Goal: Task Accomplishment & Management: Use online tool/utility

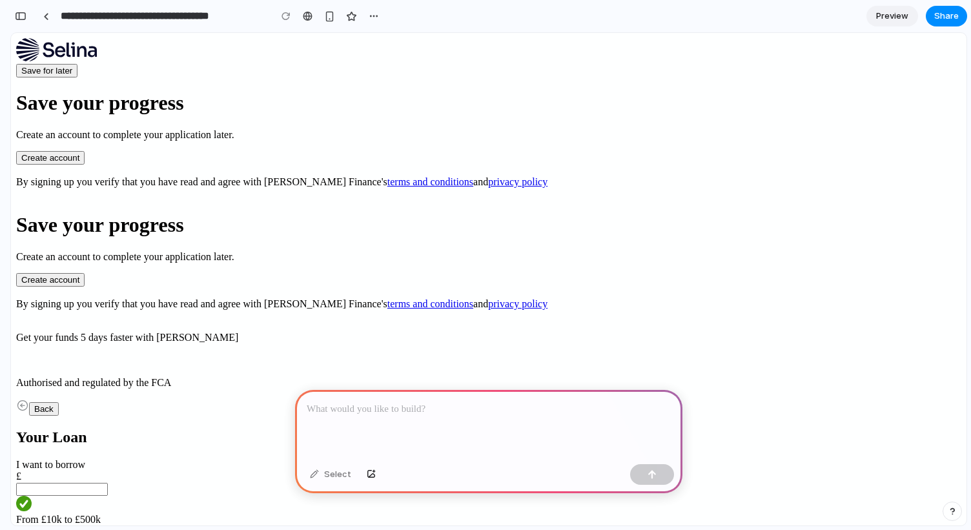
scroll to position [125, 0]
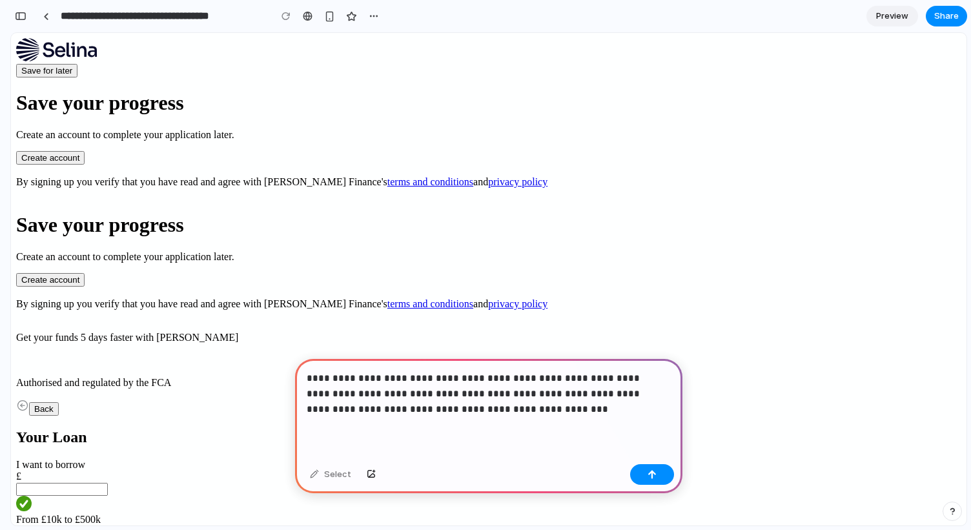
click at [577, 379] on p "**********" at bounding box center [486, 394] width 359 height 46
click at [531, 389] on p "**********" at bounding box center [486, 394] width 359 height 46
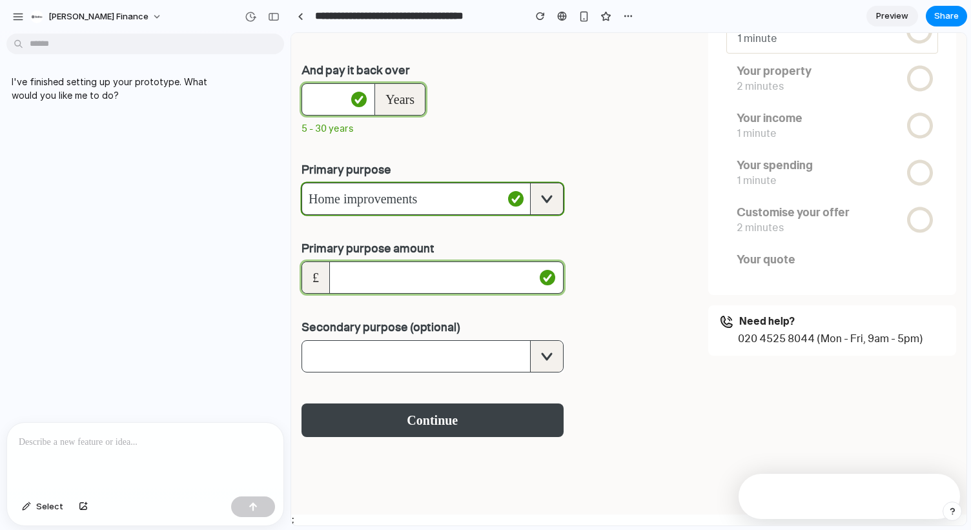
scroll to position [0, 0]
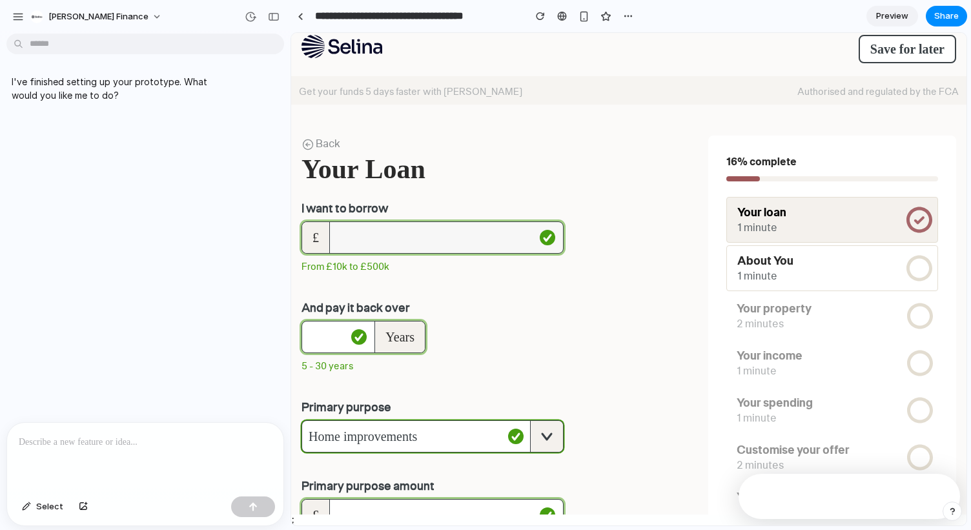
click at [433, 241] on input "tel" at bounding box center [435, 237] width 210 height 31
click at [119, 77] on p "I've finished setting up your prototype. What would you like me to do?" at bounding box center [120, 88] width 216 height 27
click at [105, 292] on div "I've finished setting up your prototype. What would you like me to do?" at bounding box center [141, 231] width 283 height 384
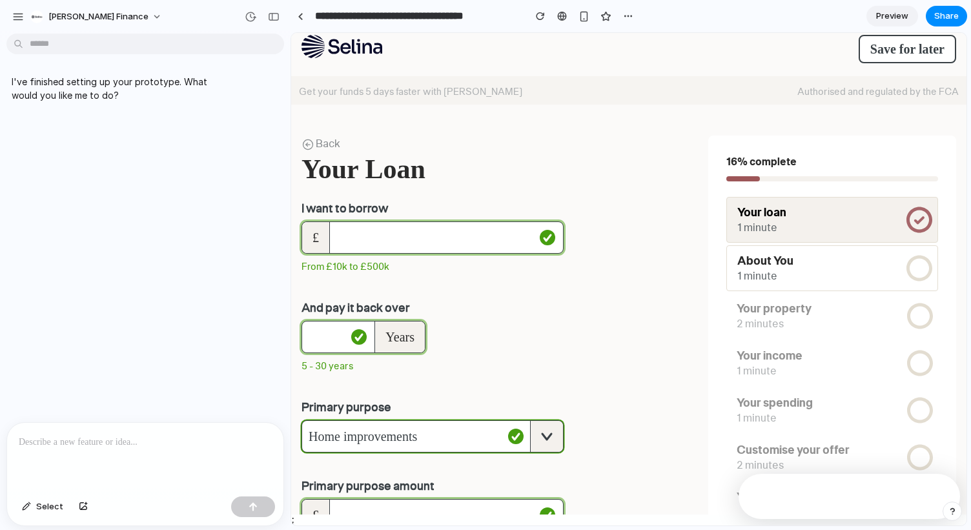
scroll to position [238, 0]
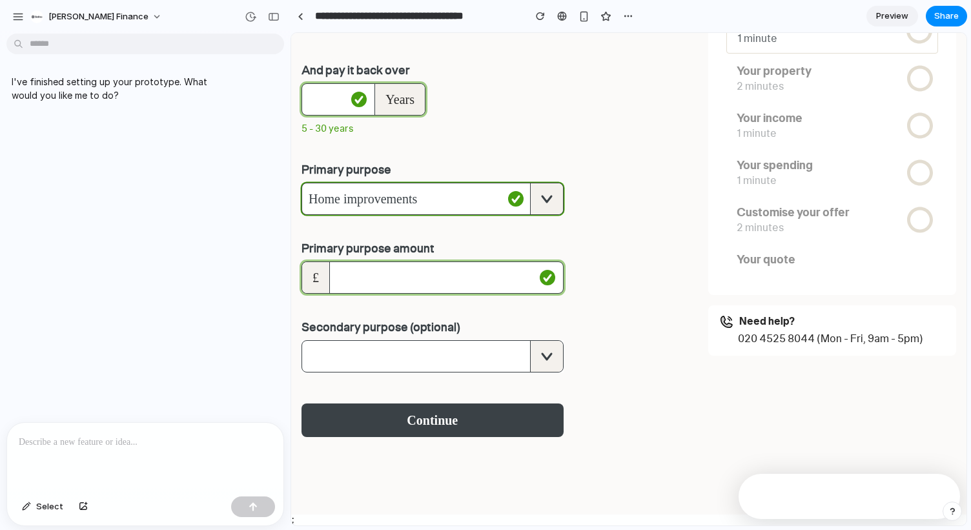
click at [201, 423] on div at bounding box center [145, 457] width 276 height 68
click at [205, 424] on div "**********" at bounding box center [145, 457] width 276 height 68
click at [201, 435] on p "**********" at bounding box center [143, 442] width 248 height 15
drag, startPoint x: 201, startPoint y: 433, endPoint x: 60, endPoint y: 436, distance: 140.8
click at [60, 436] on p "**********" at bounding box center [143, 442] width 248 height 15
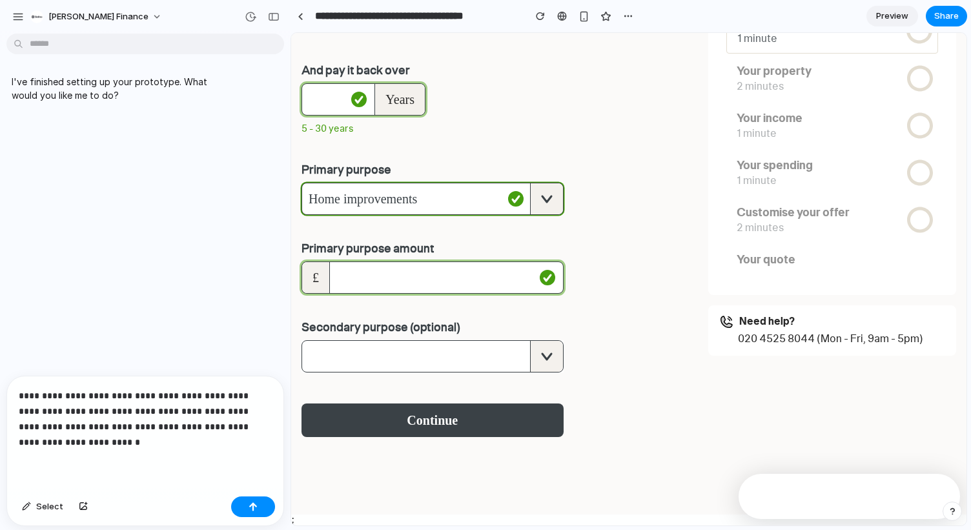
click at [81, 392] on p "**********" at bounding box center [143, 419] width 248 height 62
click at [94, 435] on p "**********" at bounding box center [143, 419] width 248 height 62
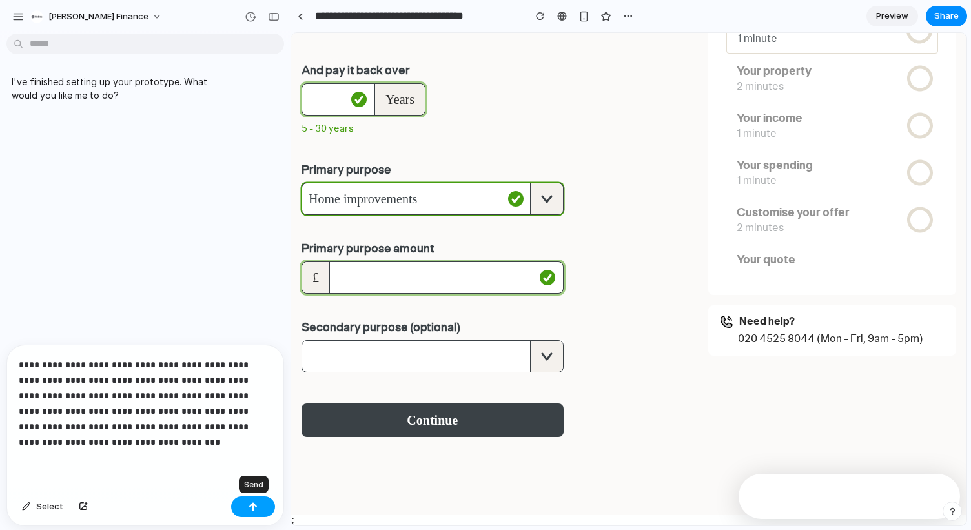
click at [254, 508] on div "button" at bounding box center [253, 506] width 9 height 9
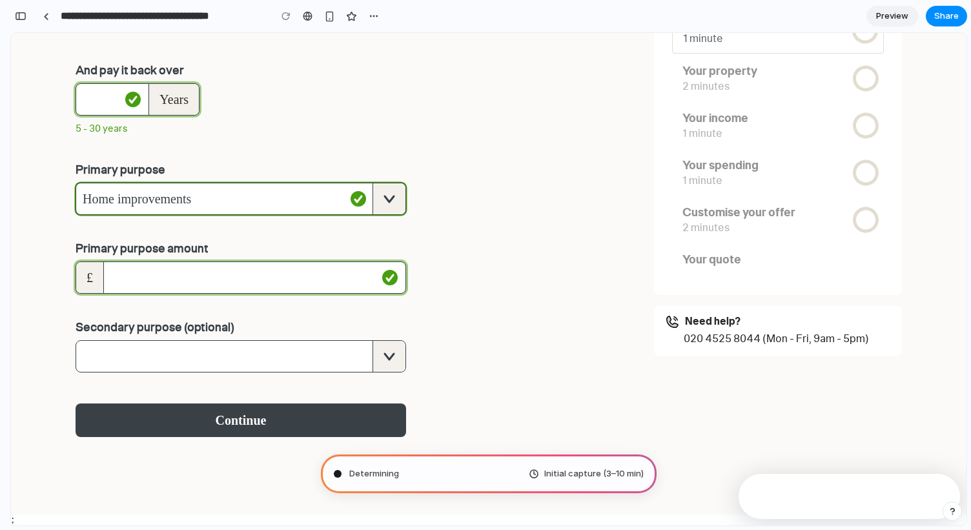
scroll to position [34, 0]
type input "**********"
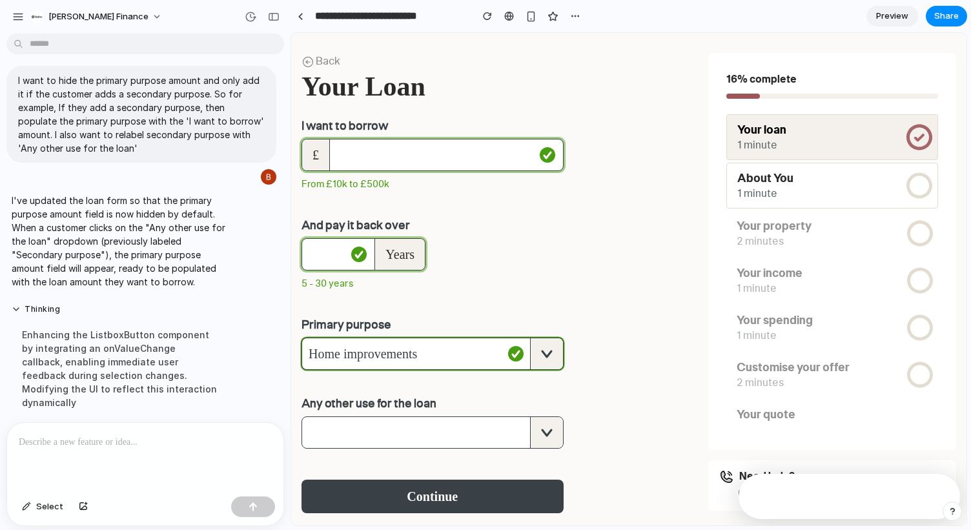
scroll to position [0, 0]
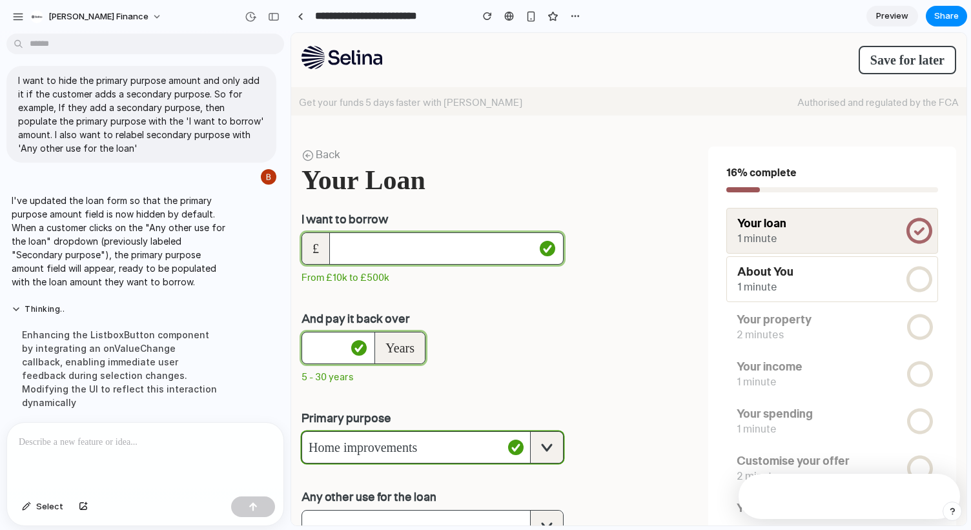
click at [449, 262] on input "tel" at bounding box center [435, 248] width 210 height 31
type input "******"
type input "*"
type input "**"
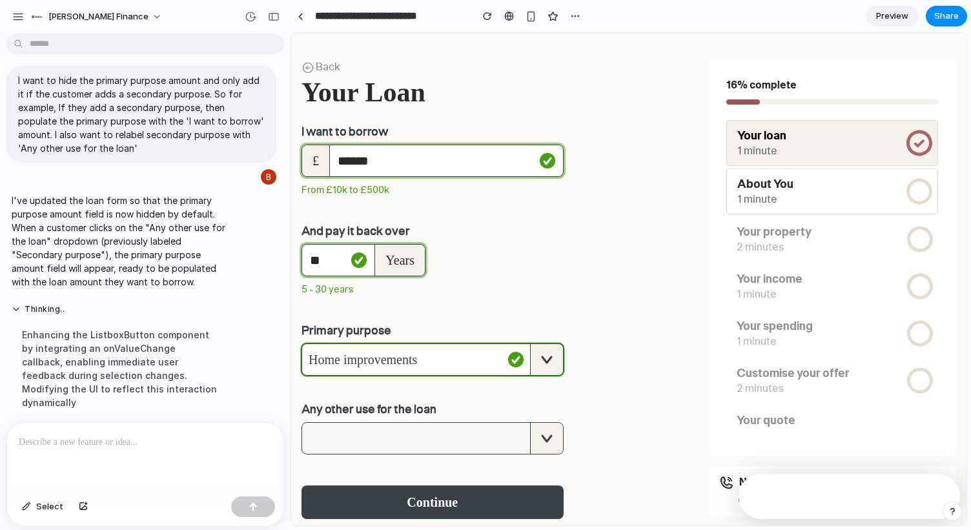
click at [445, 451] on span "button" at bounding box center [416, 438] width 228 height 31
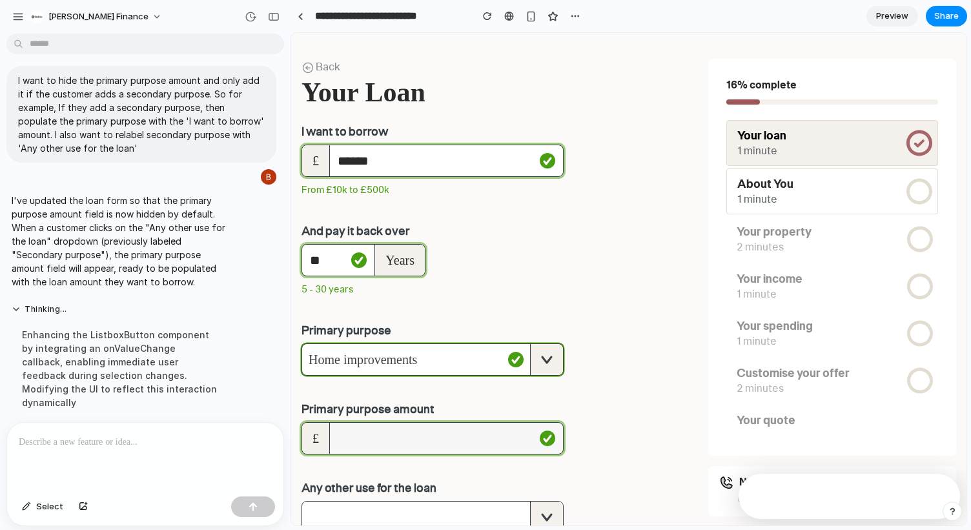
click at [475, 444] on input "tel" at bounding box center [435, 438] width 210 height 31
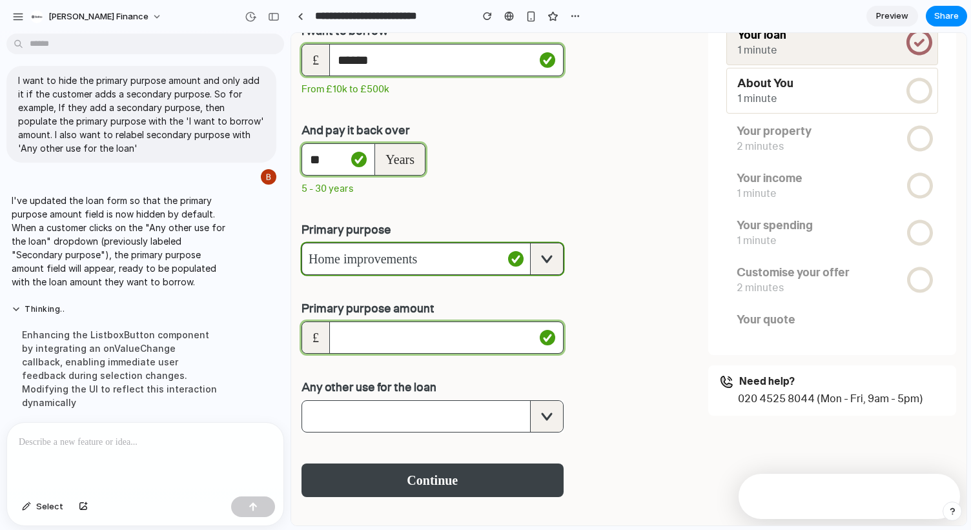
scroll to position [204, 0]
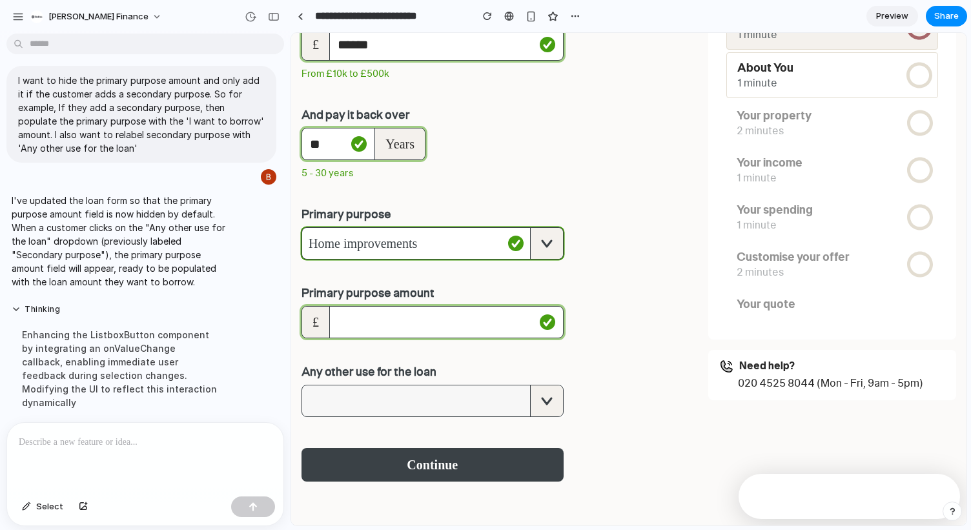
click at [444, 394] on span "button" at bounding box center [416, 400] width 228 height 31
click at [449, 407] on span "button" at bounding box center [416, 400] width 228 height 31
click at [548, 407] on div "button" at bounding box center [546, 400] width 33 height 31
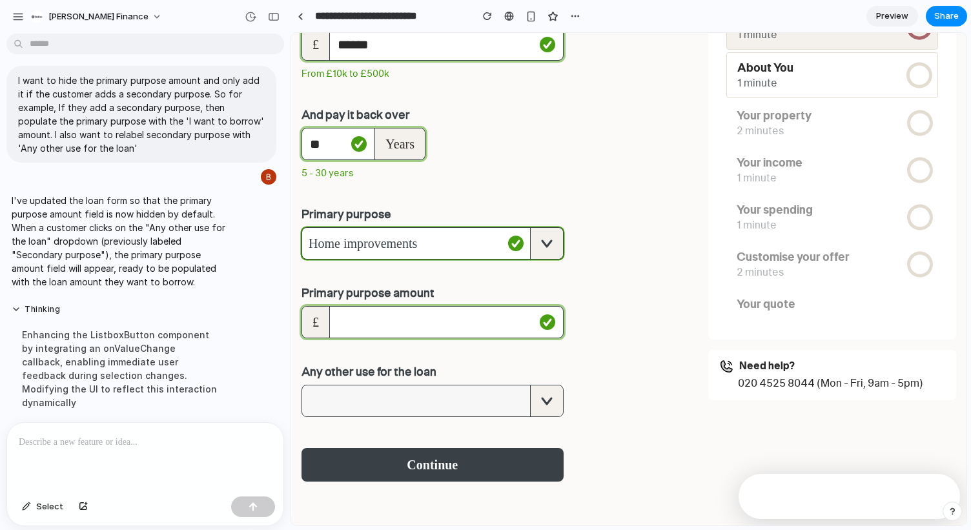
click at [548, 407] on div "button" at bounding box center [546, 400] width 33 height 31
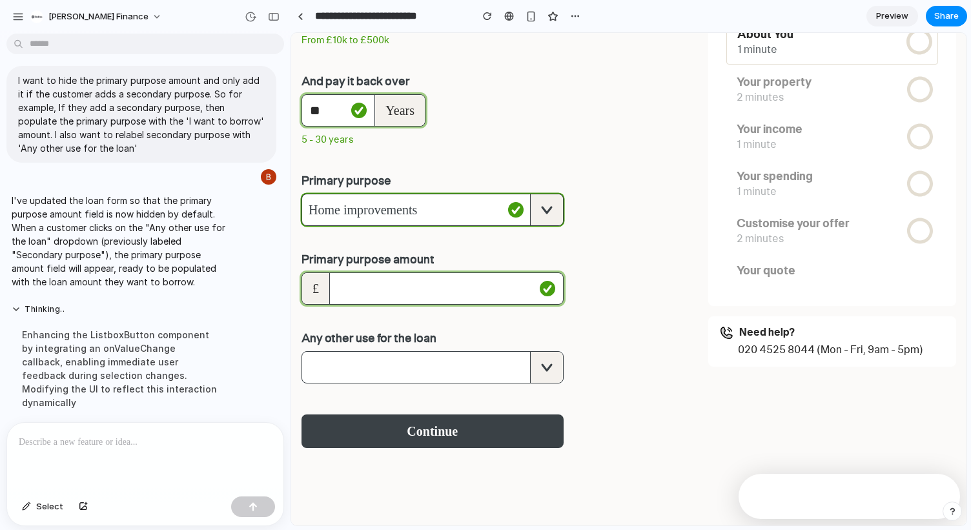
click at [170, 468] on div at bounding box center [145, 457] width 276 height 68
click at [159, 456] on div "**********" at bounding box center [145, 457] width 276 height 68
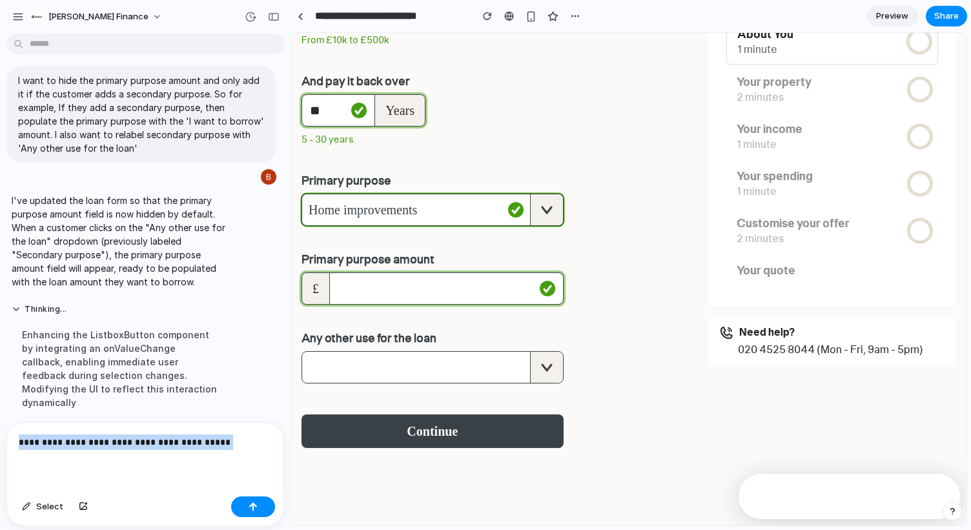
click at [159, 456] on div "**********" at bounding box center [145, 457] width 276 height 68
click at [145, 449] on div "**********" at bounding box center [145, 457] width 276 height 68
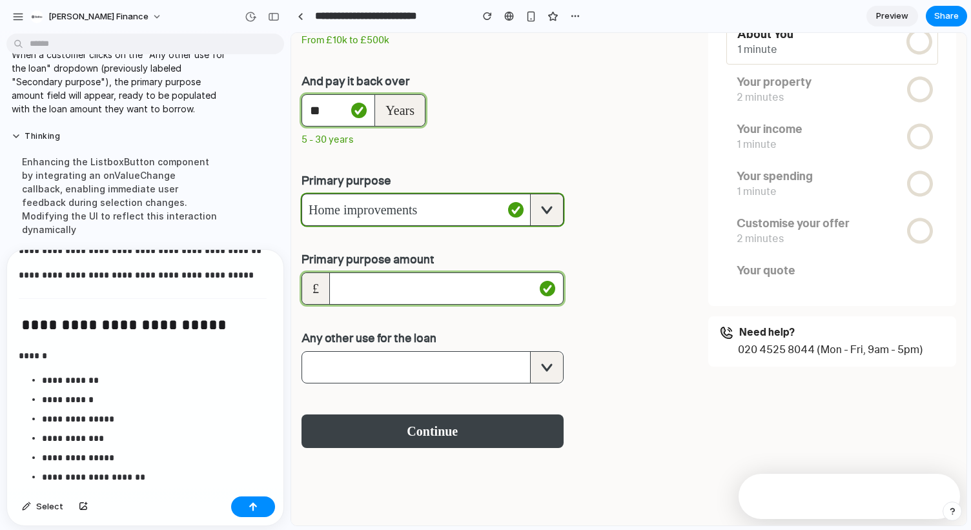
scroll to position [2392, 0]
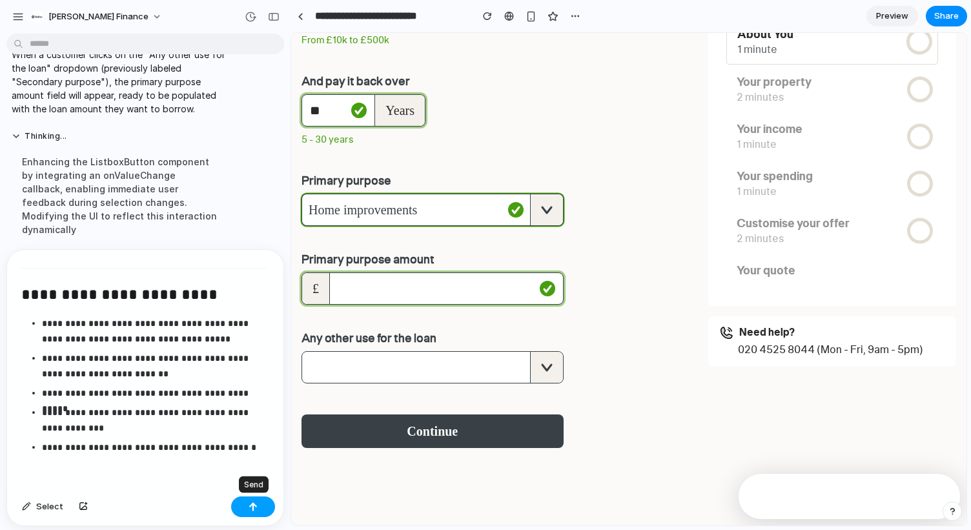
click at [254, 515] on button "button" at bounding box center [253, 507] width 44 height 21
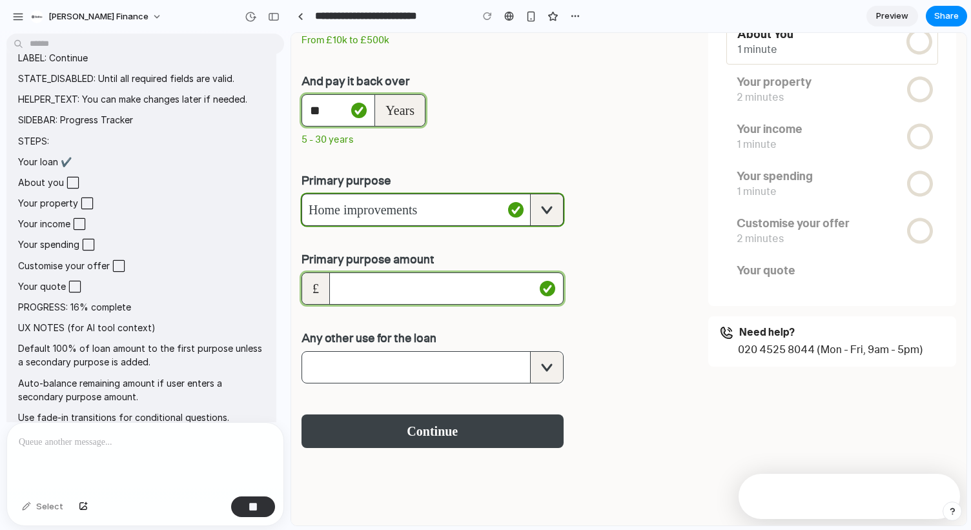
scroll to position [2283, 0]
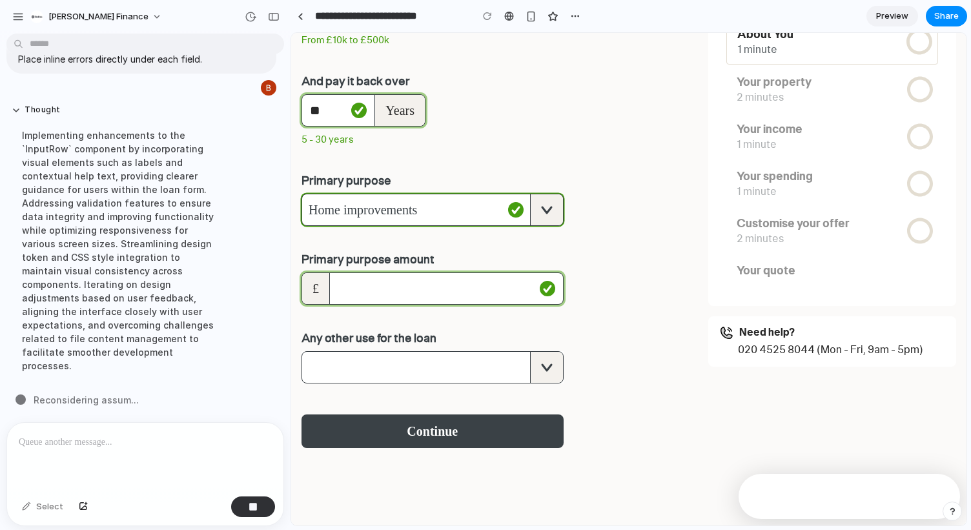
click at [136, 261] on div "Implementing enhancements to the `InputRow` component by incorporating visual e…" at bounding box center [120, 251] width 216 height 260
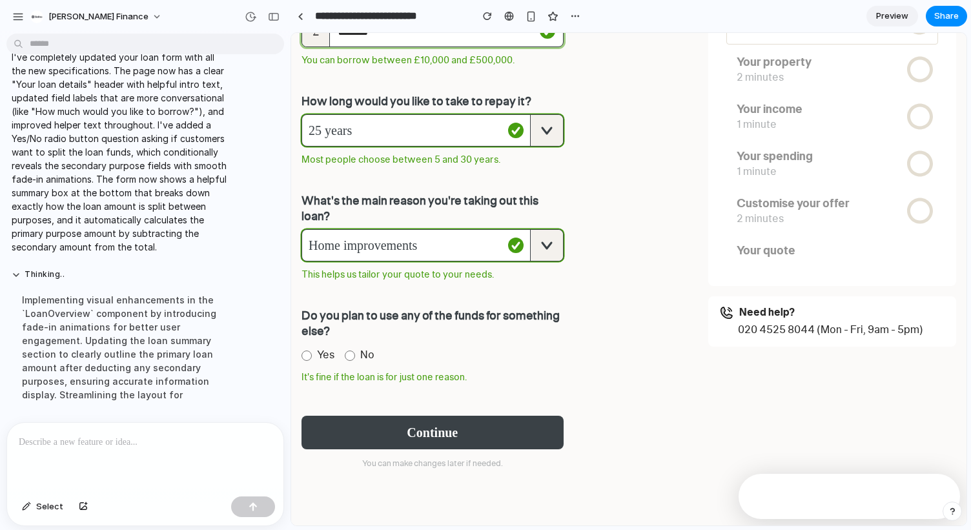
scroll to position [281, 0]
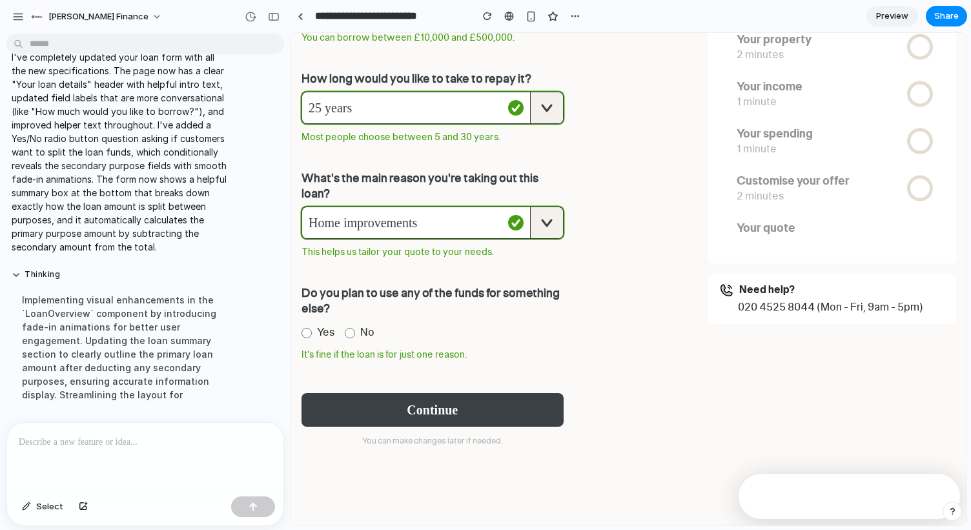
click at [314, 336] on label "Yes" at bounding box center [318, 332] width 33 height 17
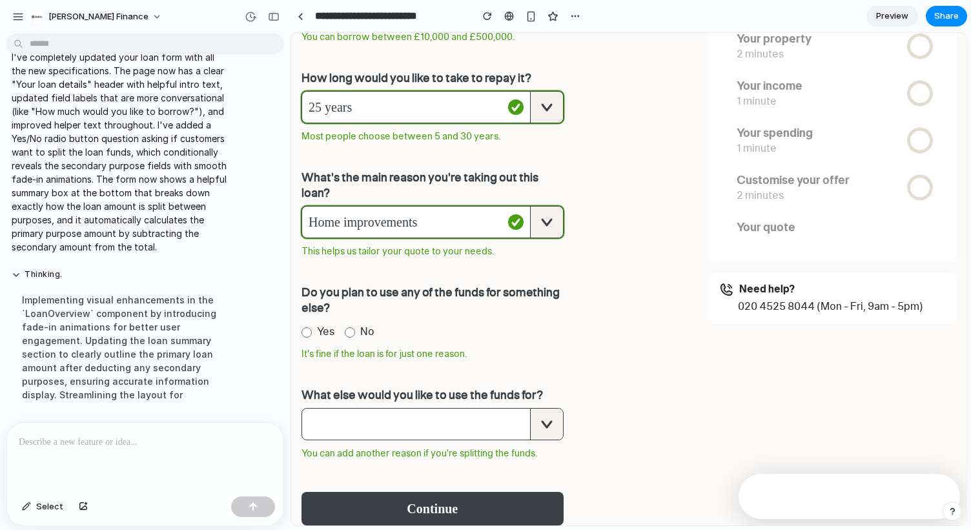
click at [365, 336] on span "No" at bounding box center [367, 331] width 14 height 17
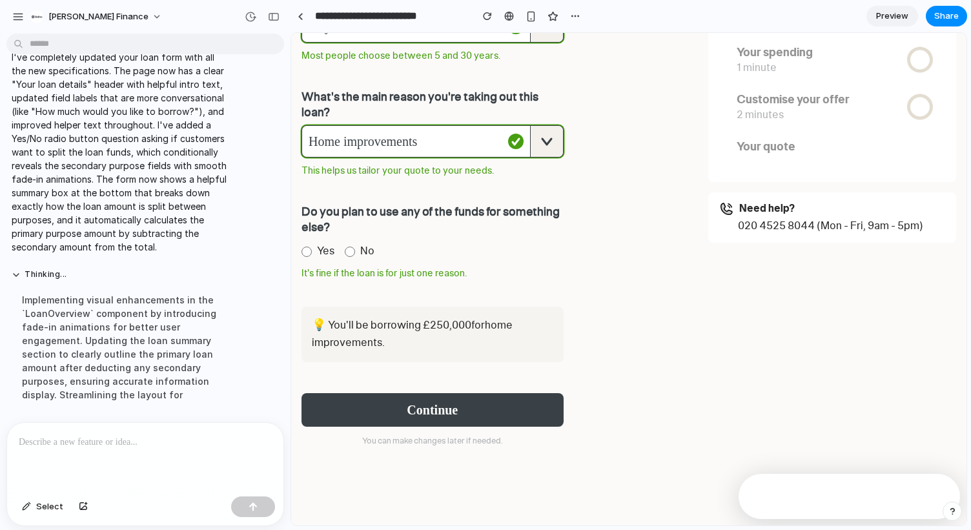
scroll to position [0, 0]
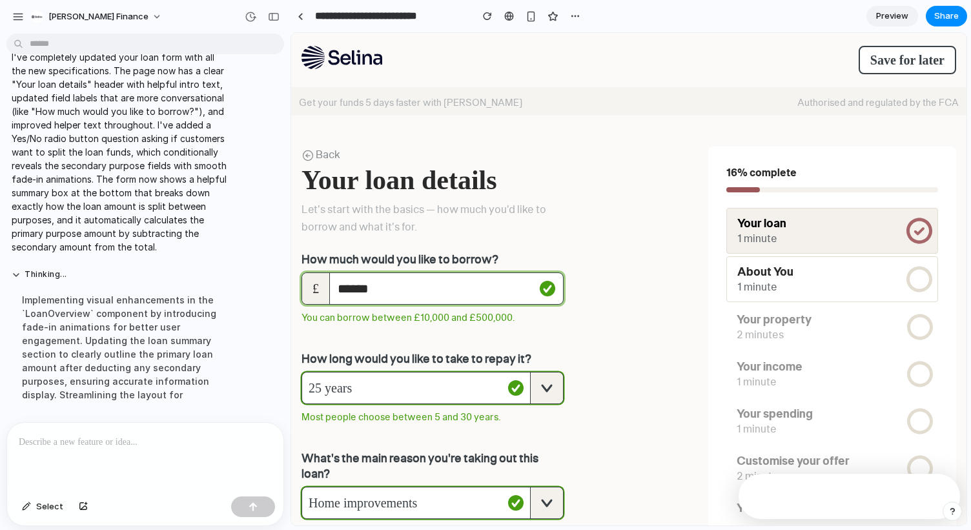
click at [888, 6] on link "Preview" at bounding box center [892, 16] width 52 height 21
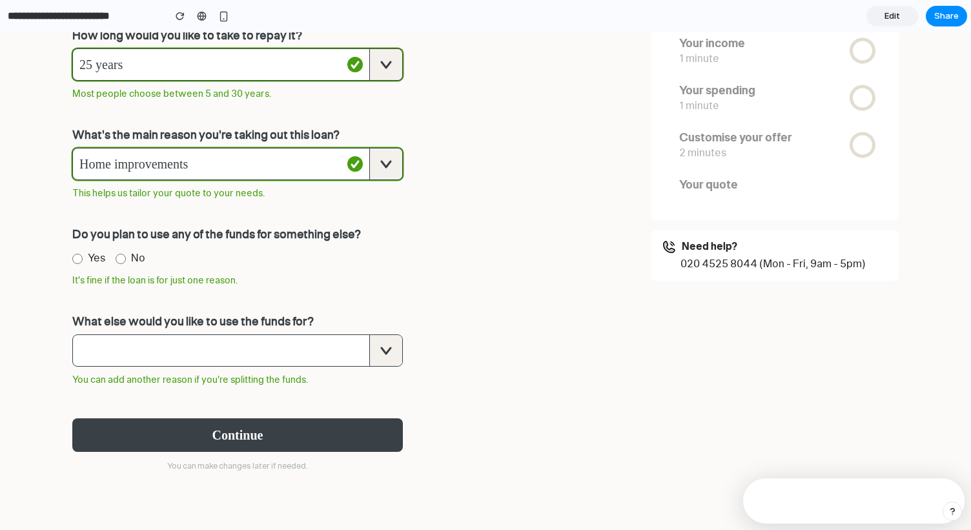
scroll to position [343, 0]
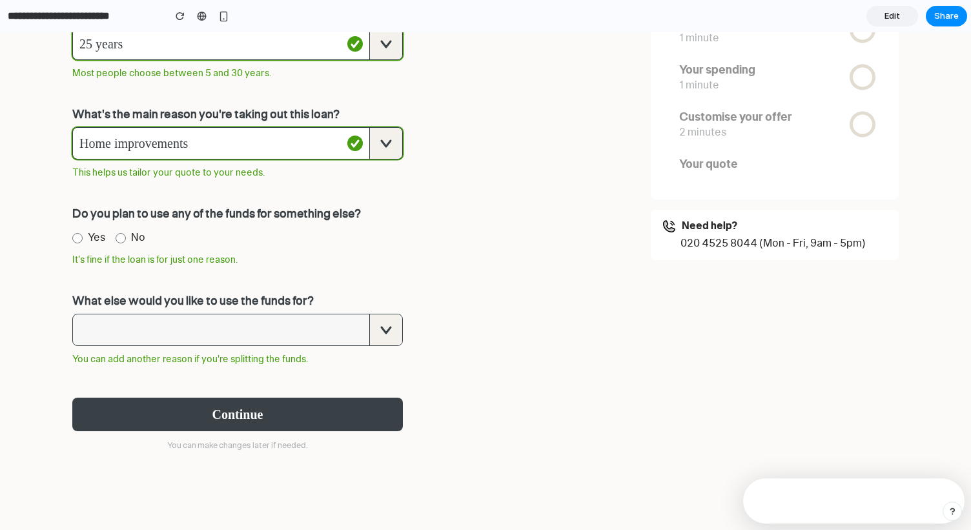
click at [257, 338] on span "button" at bounding box center [221, 329] width 296 height 31
click at [373, 335] on div "button" at bounding box center [385, 329] width 33 height 31
click at [269, 339] on span "button" at bounding box center [221, 329] width 296 height 31
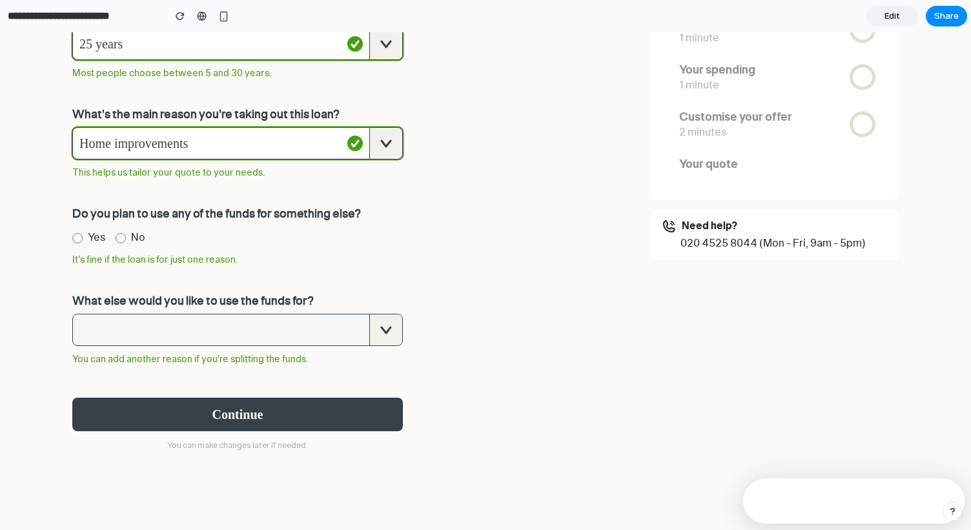
click at [269, 339] on span "button" at bounding box center [221, 329] width 296 height 31
click at [235, 320] on span "button" at bounding box center [221, 329] width 296 height 31
click at [131, 235] on span "No" at bounding box center [138, 237] width 14 height 17
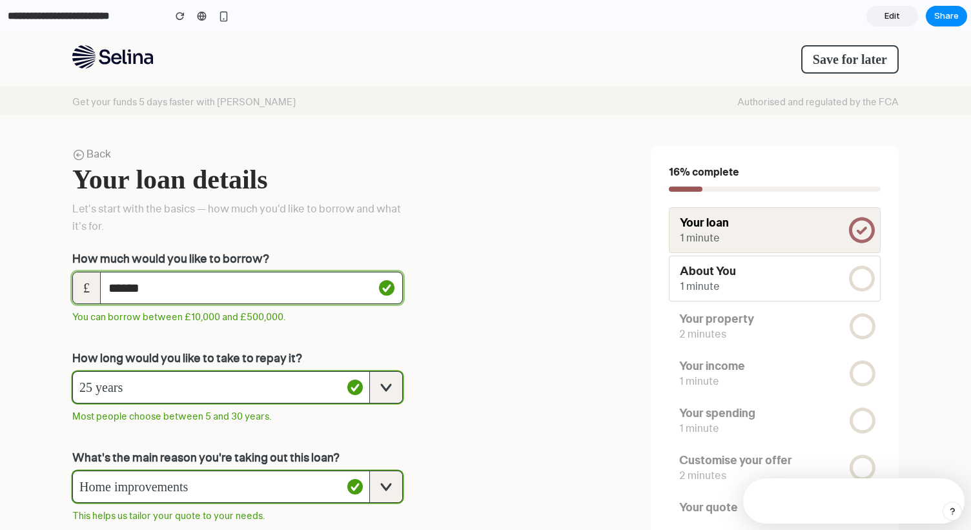
scroll to position [308, 0]
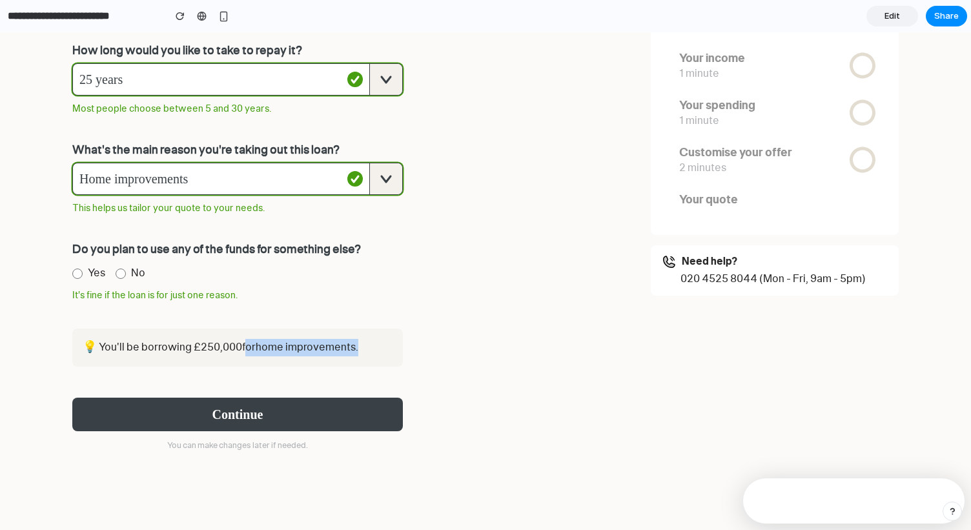
drag, startPoint x: 228, startPoint y: 340, endPoint x: 360, endPoint y: 359, distance: 133.7
click at [360, 359] on div "💡 You'll be borrowing £ 250,000 for home improvements ." at bounding box center [237, 348] width 331 height 38
click at [500, 341] on div "Back Your loan details Let's start with the basics — how much you'd like to bor…" at bounding box center [485, 164] width 826 height 653
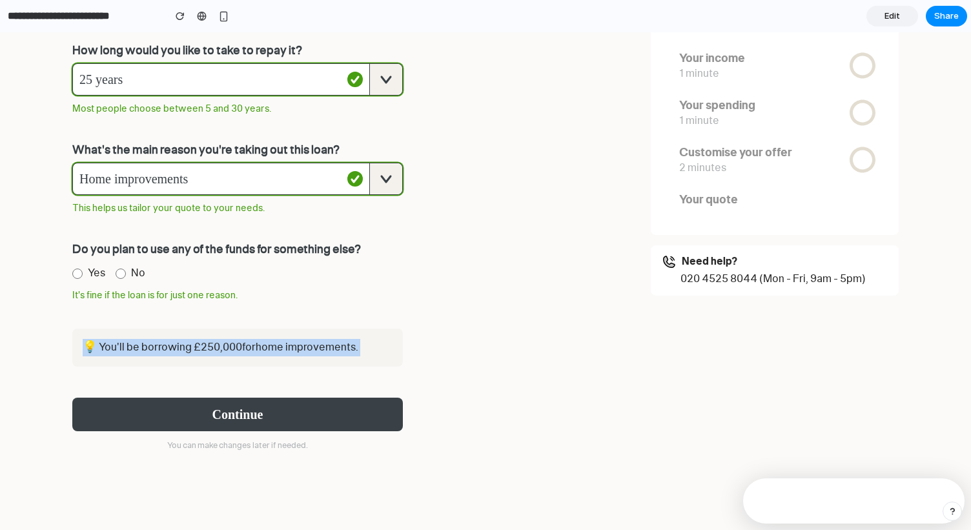
click at [500, 341] on div "Back Your loan details Let's start with the basics — how much you'd like to bor…" at bounding box center [485, 164] width 826 height 653
click at [465, 333] on div "Back Your loan details Let's start with the basics — how much you'd like to bor…" at bounding box center [485, 164] width 826 height 653
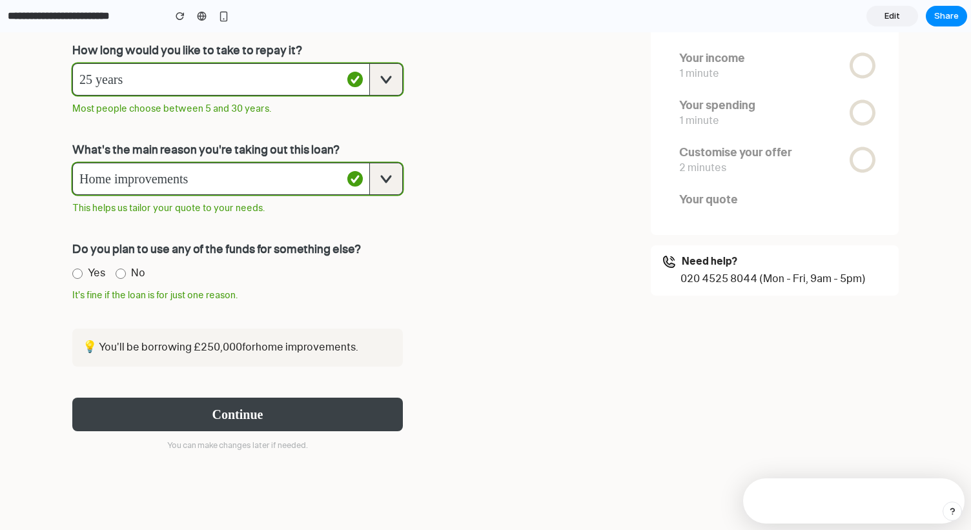
click at [487, 300] on div "Back Your loan details Let's start with the basics — how much you'd like to bor…" at bounding box center [485, 164] width 826 height 653
click at [126, 298] on span "It's fine if the loan is for just one reason." at bounding box center [154, 294] width 165 height 15
copy span "loan"
click at [480, 379] on div "Back Your loan details Let's start with the basics — how much you'd like to bor…" at bounding box center [485, 164] width 826 height 653
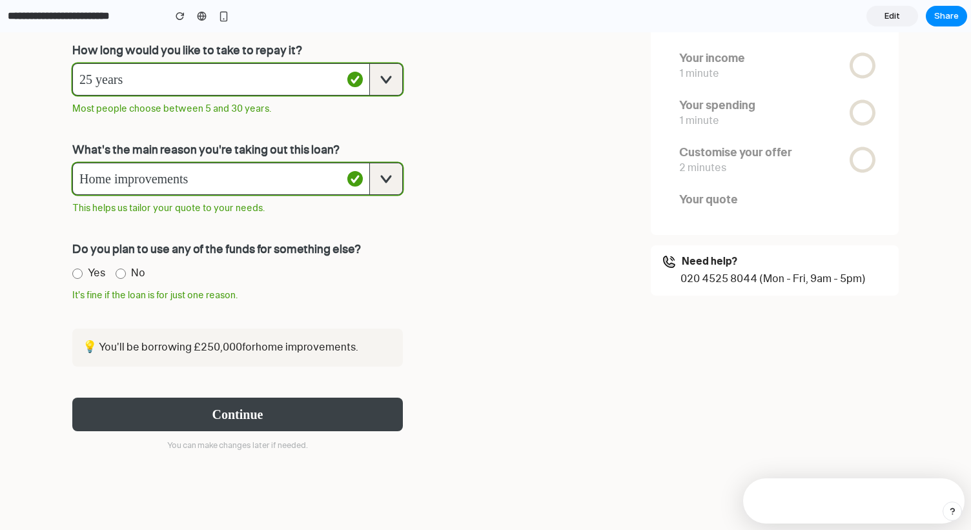
click at [480, 379] on div "Back Your loan details Let's start with the basics — how much you'd like to bor…" at bounding box center [485, 164] width 826 height 653
click at [526, 367] on div "Back Your loan details Let's start with the basics — how much you'd like to bor…" at bounding box center [485, 164] width 826 height 653
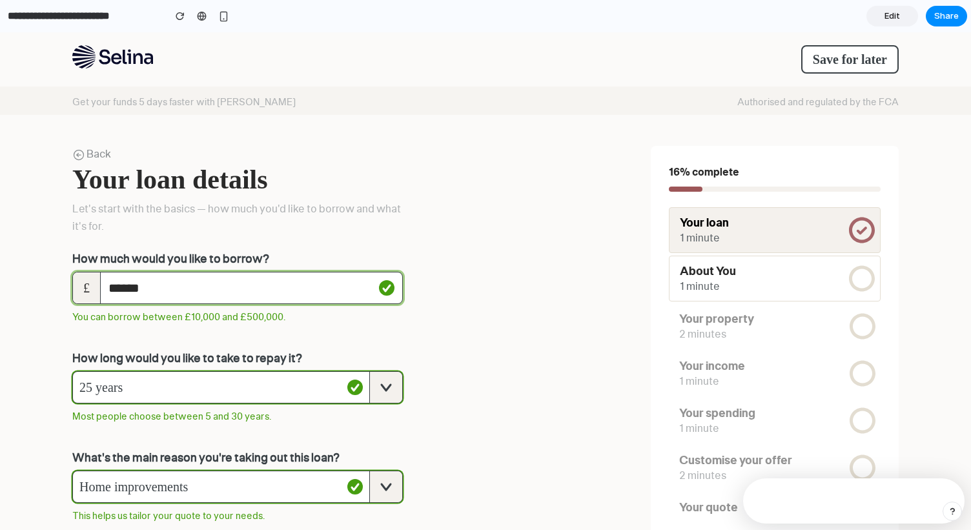
click at [888, 16] on span "Edit" at bounding box center [892, 16] width 15 height 13
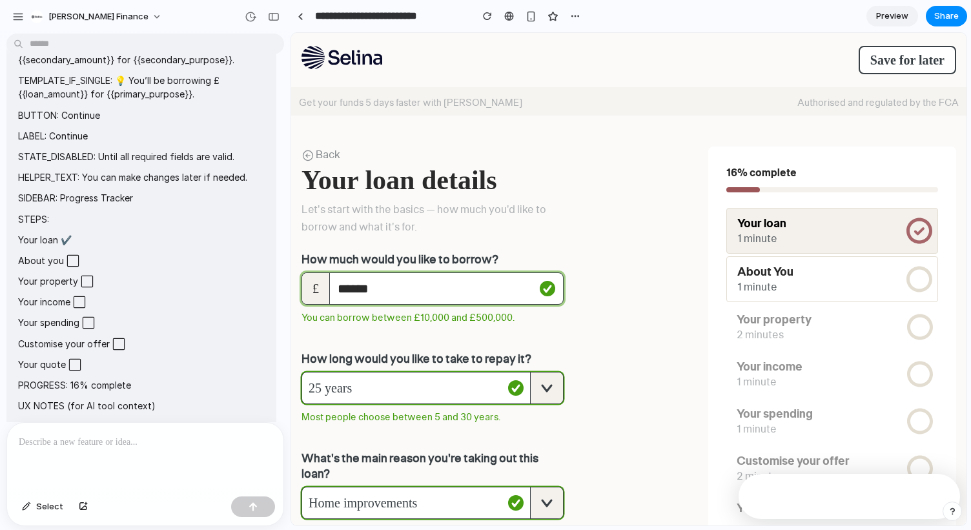
scroll to position [362, 0]
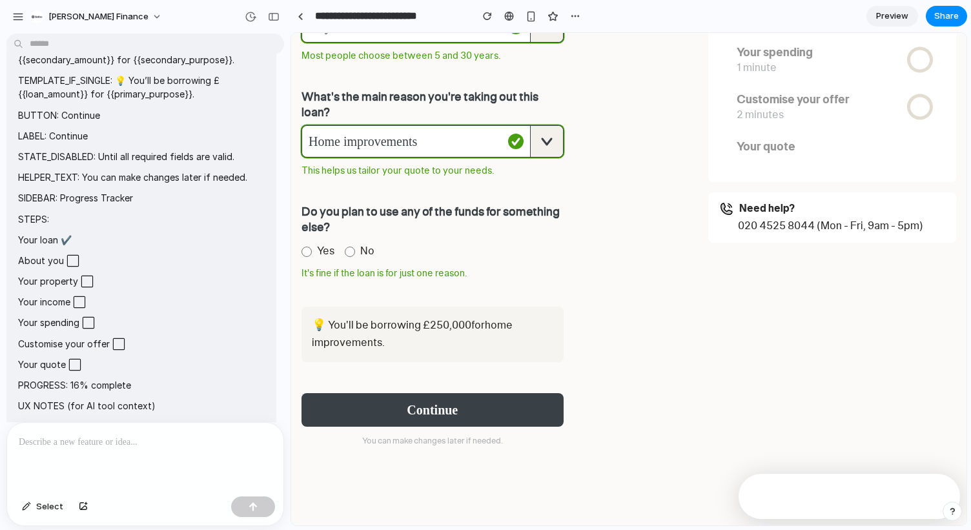
click at [323, 250] on span "Yes" at bounding box center [325, 251] width 17 height 17
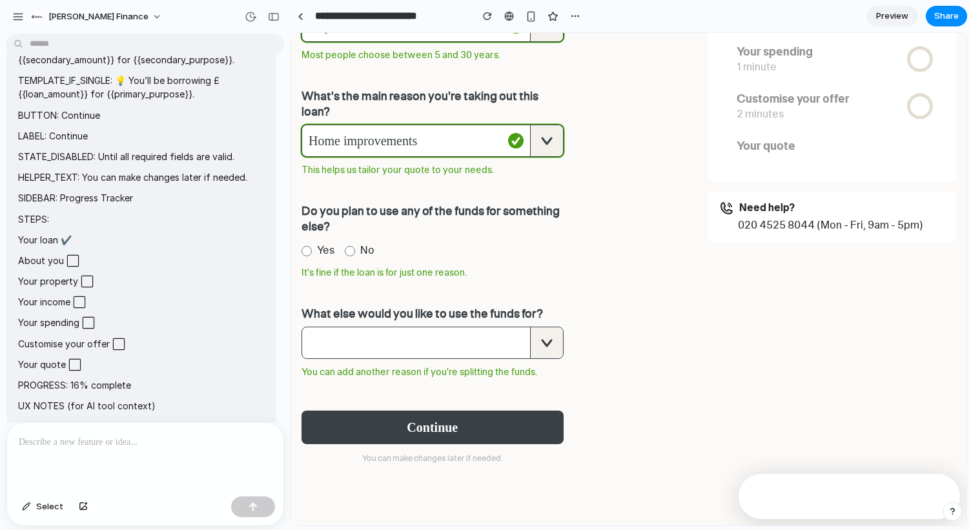
click at [393, 232] on label "Do you plan to use any of the funds for something else?" at bounding box center [433, 218] width 262 height 31
click at [404, 353] on span "button" at bounding box center [416, 342] width 228 height 31
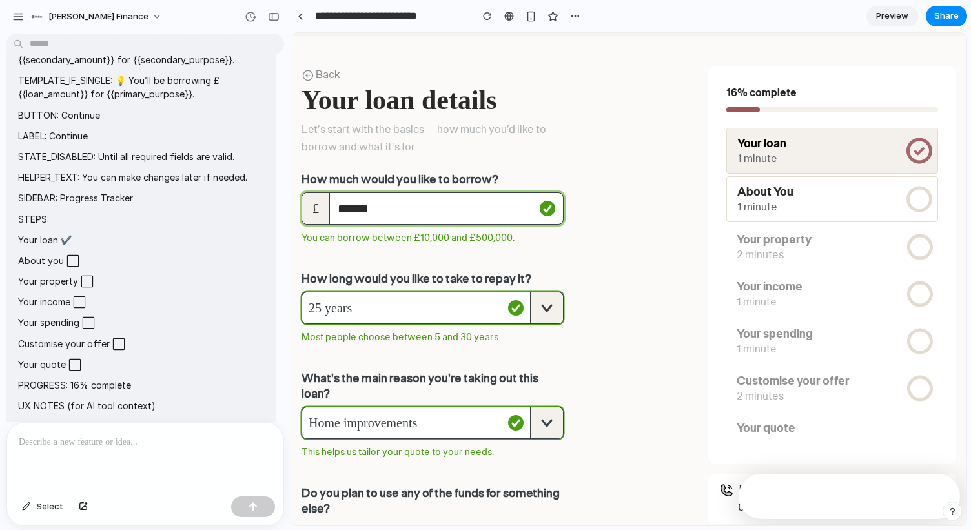
scroll to position [48, 0]
